Goal: Information Seeking & Learning: Learn about a topic

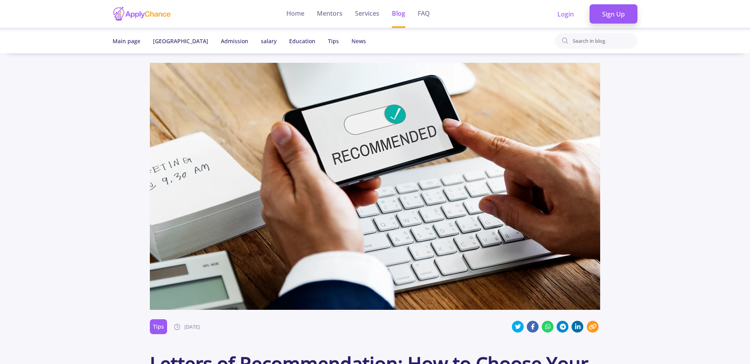
click at [400, 12] on link "Blog" at bounding box center [398, 14] width 13 height 28
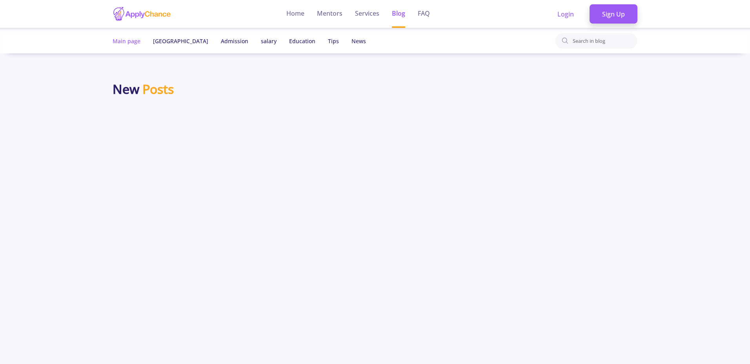
click at [131, 41] on span "Main page" at bounding box center [127, 40] width 28 height 7
click at [261, 42] on link "salary" at bounding box center [269, 40] width 16 height 7
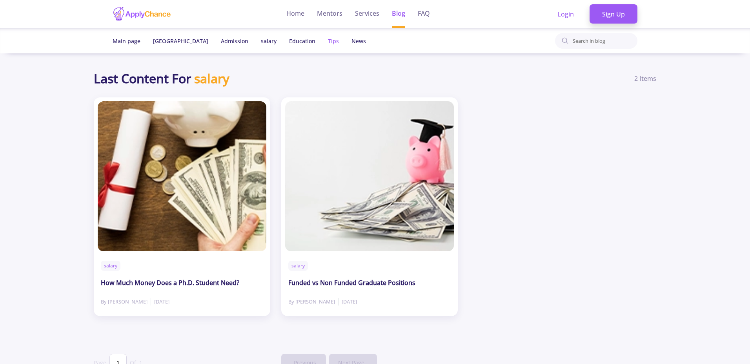
click at [328, 42] on link "Tips" at bounding box center [333, 40] width 11 height 7
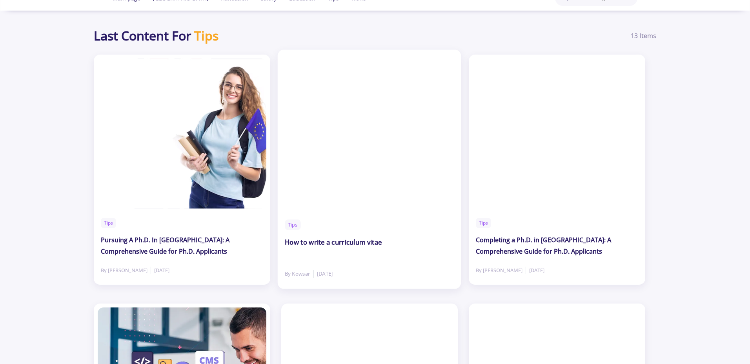
scroll to position [94, 0]
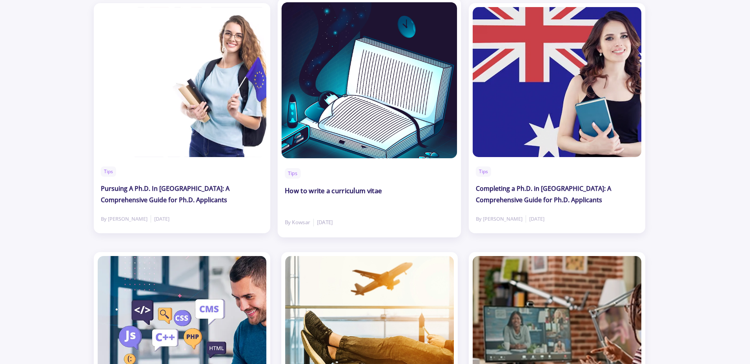
click at [344, 194] on h2 "How to write a curriculum vitae" at bounding box center [333, 191] width 97 height 12
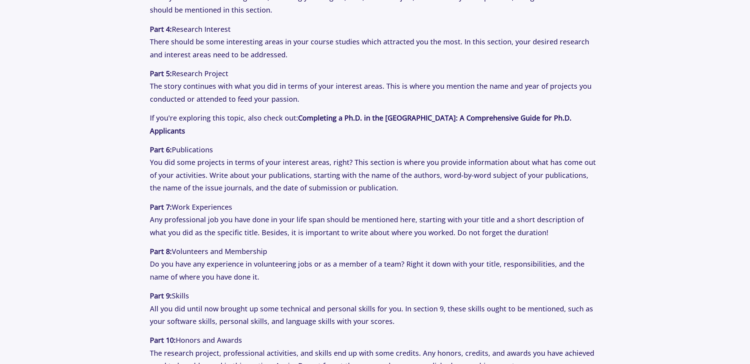
scroll to position [439, 0]
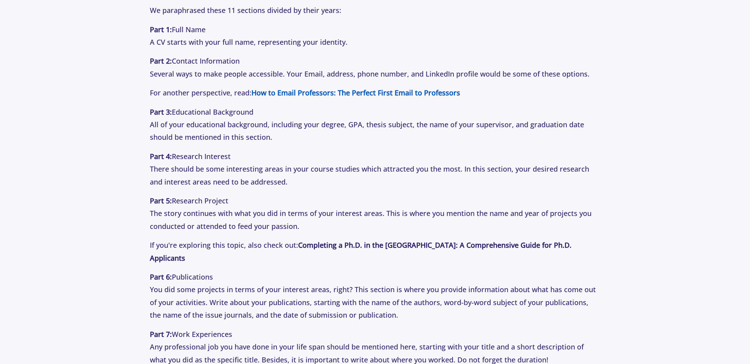
click at [270, 93] on strong "How to Email Professors: The Perfect First Email to Professors" at bounding box center [356, 92] width 209 height 9
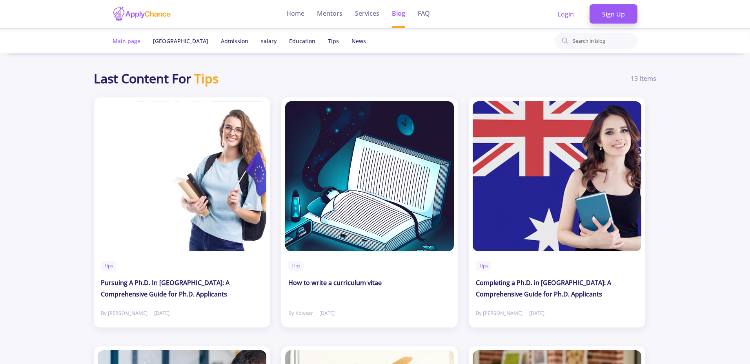
click at [127, 43] on span "Main page" at bounding box center [127, 40] width 28 height 7
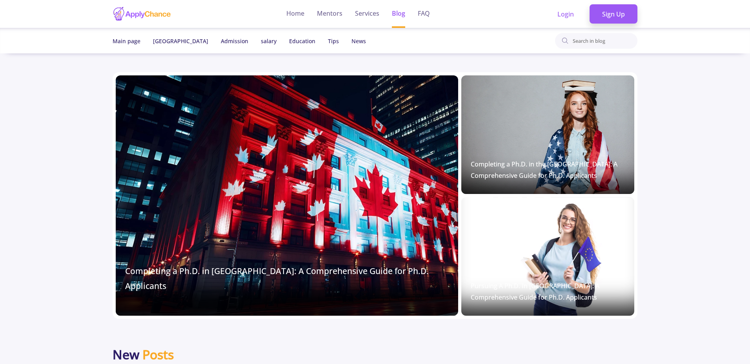
click at [14, 155] on section "Completing a Ph.D. in [GEOGRAPHIC_DATA]: A Comprehensive Guide for Ph.D. Applic…" at bounding box center [375, 195] width 750 height 246
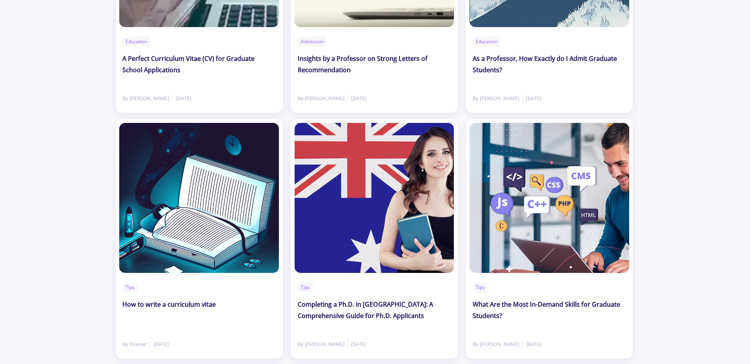
scroll to position [377, 0]
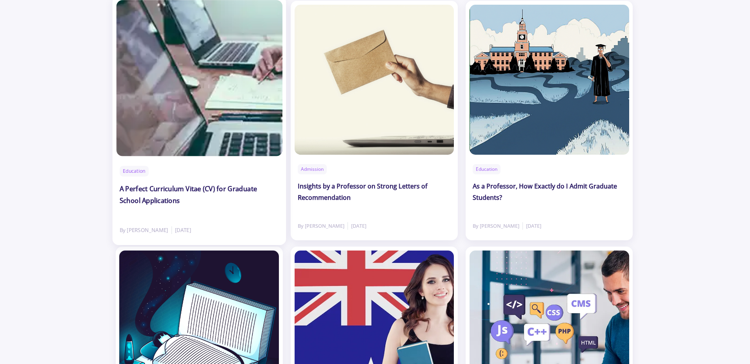
click at [143, 192] on h2 "A Perfect Curriculum Vitae (CV) for Graduate School Applications" at bounding box center [199, 195] width 160 height 24
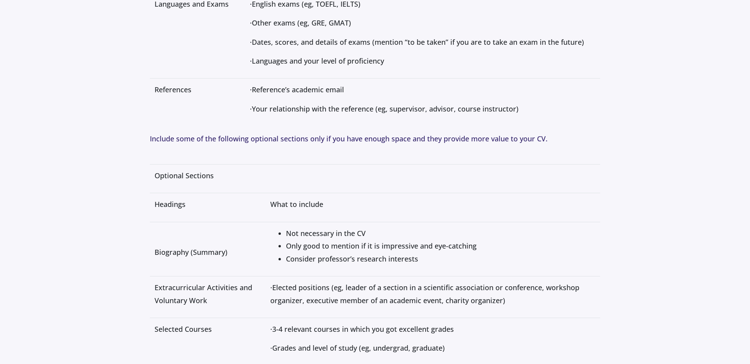
scroll to position [1931, 0]
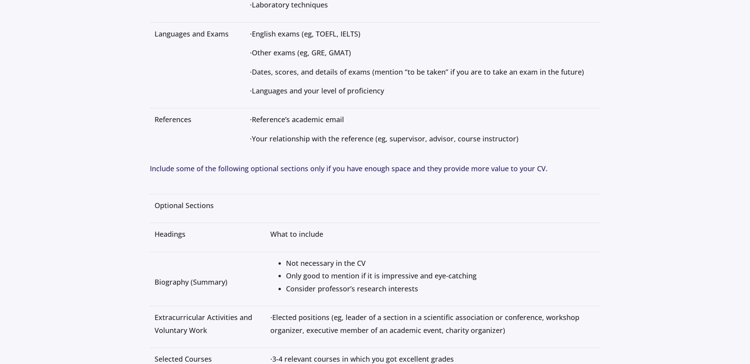
drag, startPoint x: 288, startPoint y: 140, endPoint x: 554, endPoint y: 141, distance: 265.7
click at [554, 141] on p "· Your relationship with the reference (eg, supervisor, advisor, course instruc…" at bounding box center [423, 138] width 346 height 13
click at [489, 140] on span "Your relationship with the reference (eg, supervisor, advisor, course instructo…" at bounding box center [385, 138] width 267 height 9
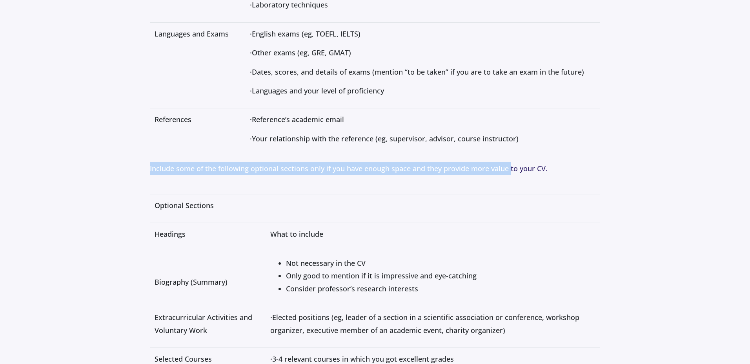
drag, startPoint x: 142, startPoint y: 171, endPoint x: 510, endPoint y: 164, distance: 368.2
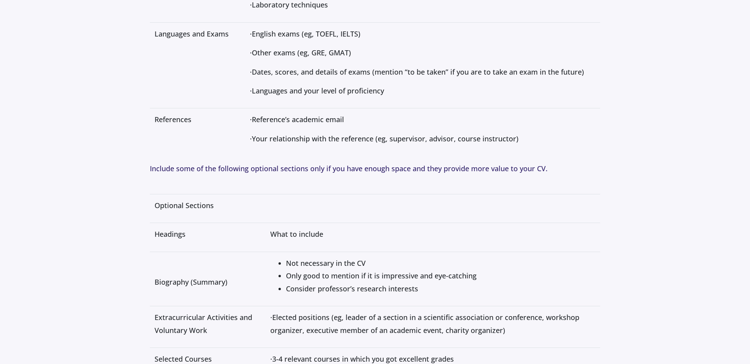
click at [394, 179] on p "Include some of the following optional sections only if you have enough space a…" at bounding box center [375, 175] width 450 height 26
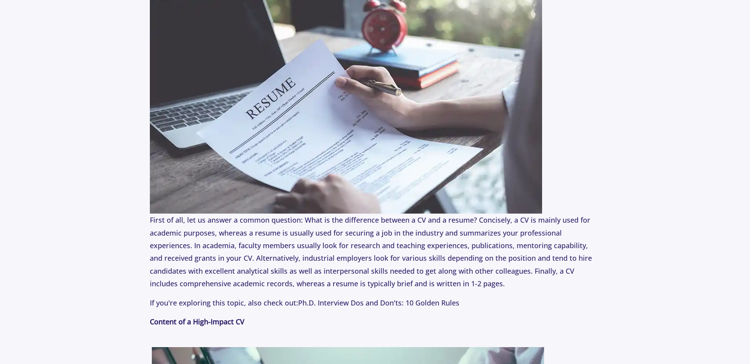
scroll to position [612, 0]
